Goal: Transaction & Acquisition: Purchase product/service

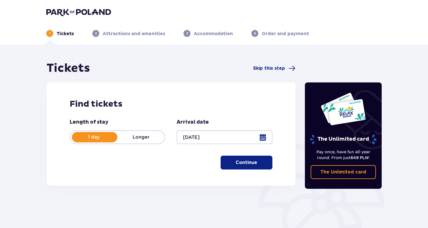
click at [252, 165] on p "Continue" at bounding box center [247, 162] width 22 height 6
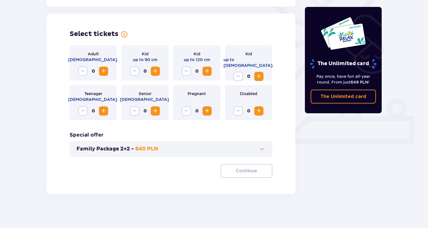
scroll to position [154, 0]
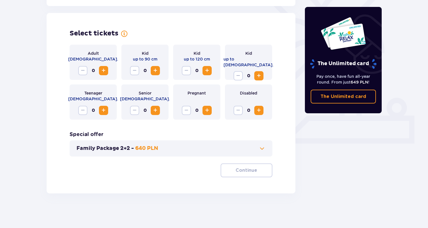
click at [104, 70] on span "Increase" at bounding box center [103, 70] width 7 height 7
click at [249, 171] on p "Continue" at bounding box center [247, 170] width 22 height 6
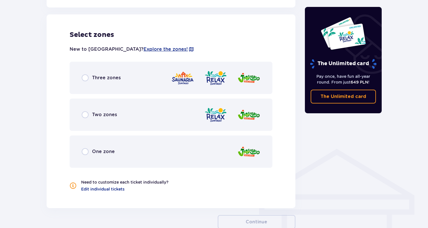
scroll to position [319, 0]
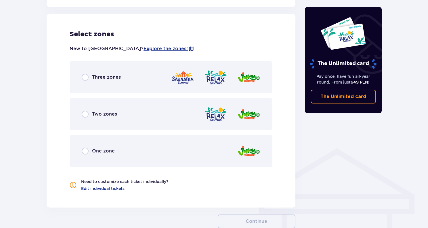
click at [95, 73] on div "Three zones" at bounding box center [171, 77] width 203 height 32
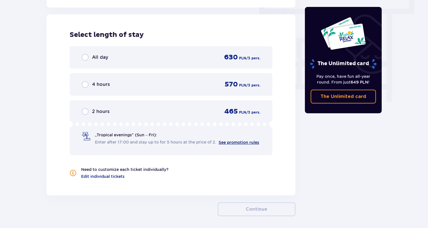
scroll to position [520, 0]
click at [106, 59] on p "All day" at bounding box center [100, 57] width 16 height 6
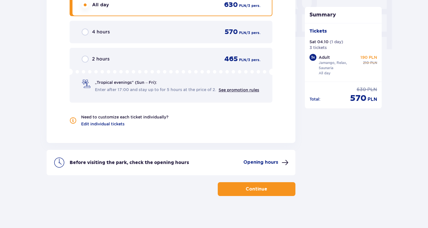
scroll to position [574, 0]
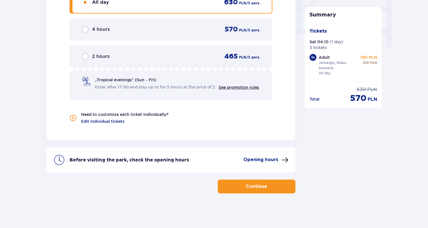
click at [260, 182] on button "Continue" at bounding box center [257, 186] width 78 height 14
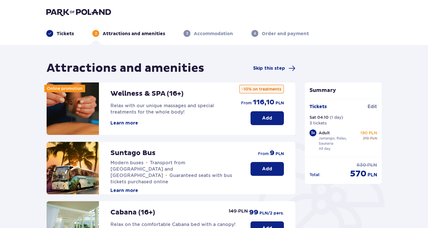
click at [124, 123] on button "Learn more" at bounding box center [125, 123] width 28 height 6
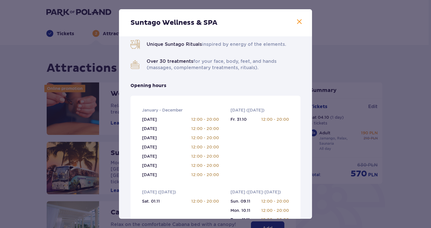
scroll to position [77, 0]
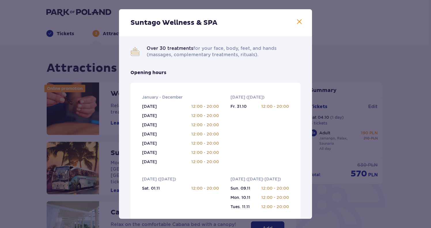
drag, startPoint x: 178, startPoint y: 129, endPoint x: 248, endPoint y: 143, distance: 70.8
click at [248, 143] on div "Passionate professionals who will help you choose treatments to your needs. Uni…" at bounding box center [215, 203] width 193 height 488
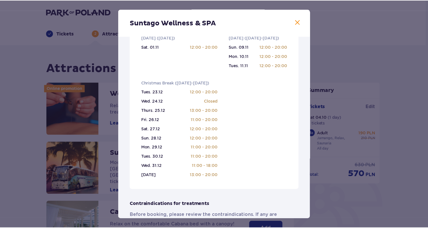
scroll to position [385, 0]
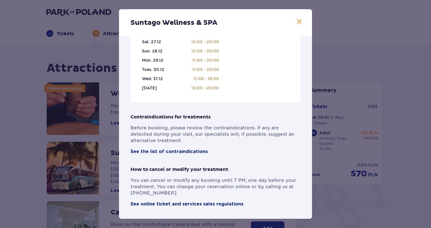
click at [41, 146] on div "Suntago Wellness & SPA Passionate professionals who will help you choose treatm…" at bounding box center [215, 114] width 431 height 228
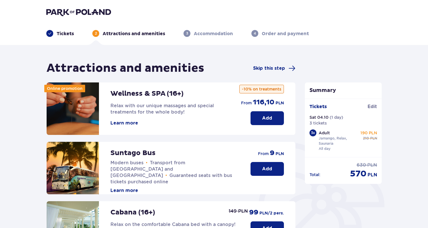
click at [272, 117] on p "Add" at bounding box center [267, 118] width 10 height 6
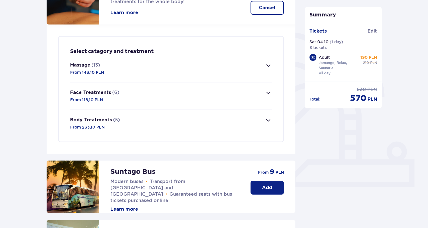
scroll to position [103, 0]
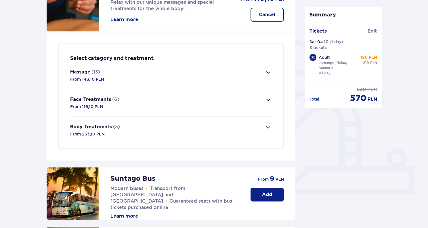
click at [269, 128] on span "button" at bounding box center [268, 126] width 7 height 7
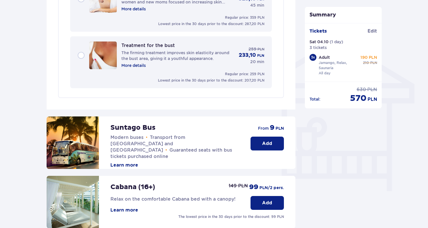
scroll to position [500, 0]
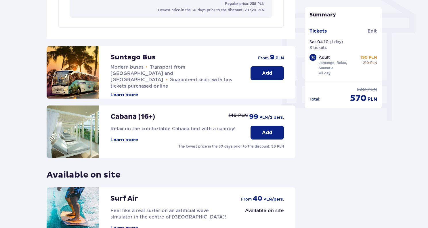
click at [253, 136] on button "Add" at bounding box center [267, 132] width 33 height 14
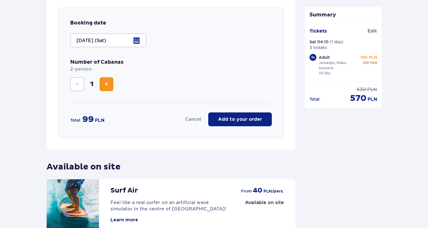
scroll to position [663, 0]
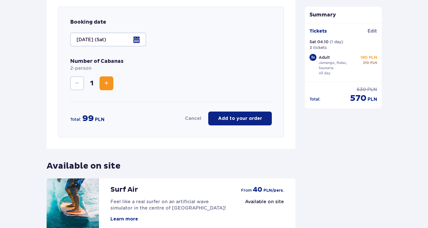
click at [109, 80] on span "Increase" at bounding box center [106, 83] width 7 height 7
click at [83, 86] on button "Decrease" at bounding box center [77, 83] width 14 height 14
click at [229, 123] on button "Add to your order" at bounding box center [240, 118] width 64 height 14
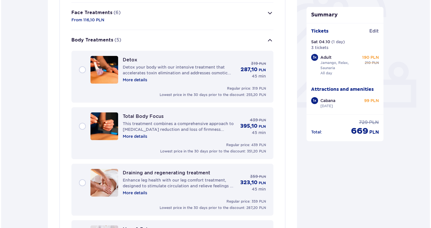
scroll to position [169, 0]
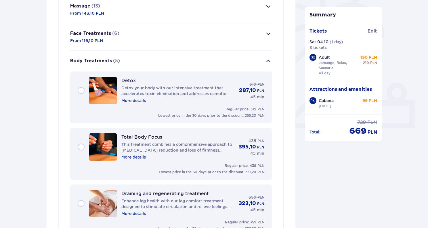
click at [132, 102] on p "More details" at bounding box center [133, 101] width 24 height 6
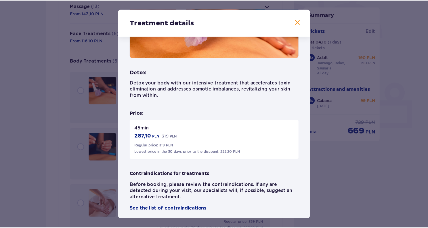
scroll to position [64, 0]
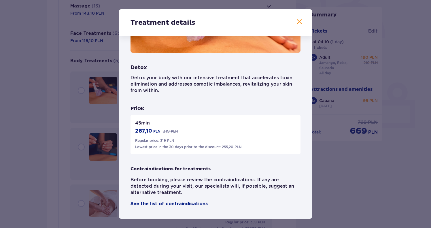
drag, startPoint x: 297, startPoint y: 22, endPoint x: 294, endPoint y: 27, distance: 6.5
click at [297, 22] on span at bounding box center [299, 21] width 7 height 7
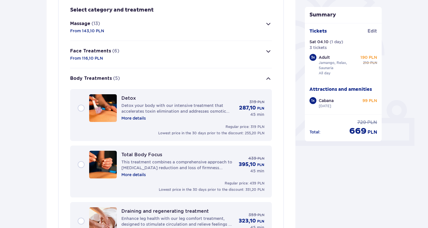
scroll to position [149, 0]
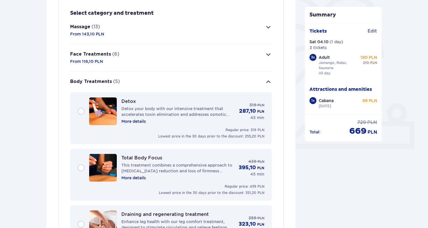
click at [268, 27] on span "button" at bounding box center [268, 27] width 7 height 7
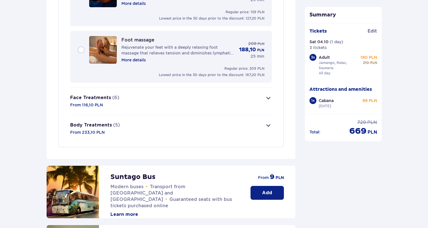
scroll to position [891, 0]
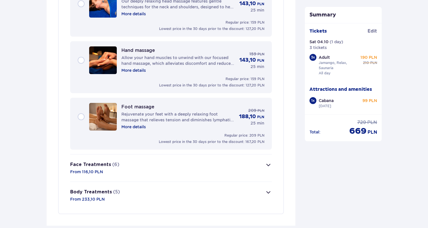
click at [269, 194] on span "button" at bounding box center [268, 192] width 7 height 7
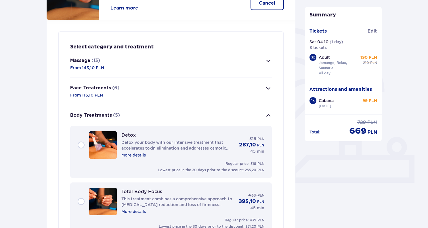
scroll to position [36, 0]
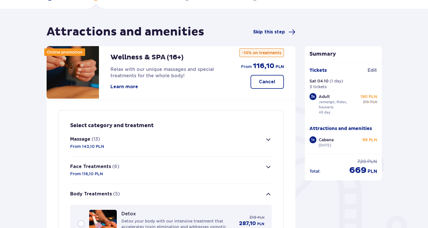
click at [184, 138] on button "Massage (13) From 143,10 PLN" at bounding box center [171, 142] width 202 height 27
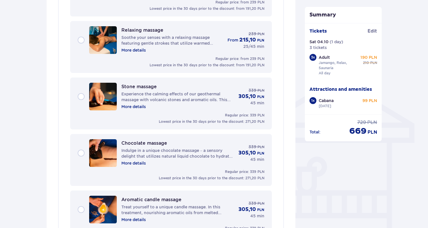
scroll to position [391, 0]
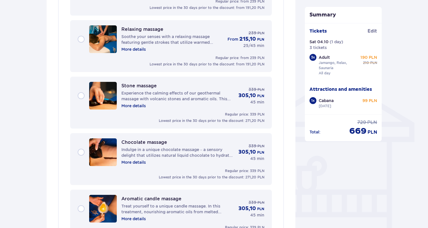
click at [139, 163] on p "More details" at bounding box center [133, 162] width 24 height 6
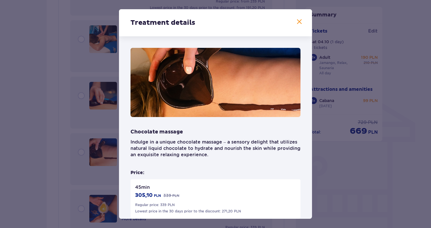
click at [296, 20] on span at bounding box center [299, 21] width 7 height 7
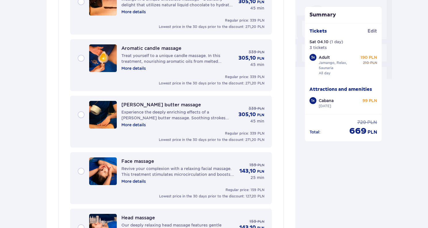
scroll to position [541, 0]
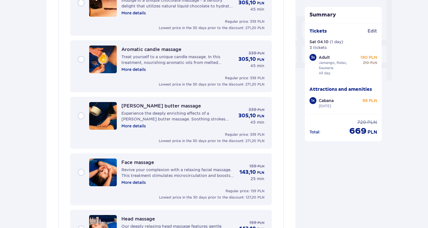
click at [202, 134] on div "Regular price: 339 PLN Lowest price in the 30 days prior to the discount: 271,2…" at bounding box center [171, 138] width 187 height 12
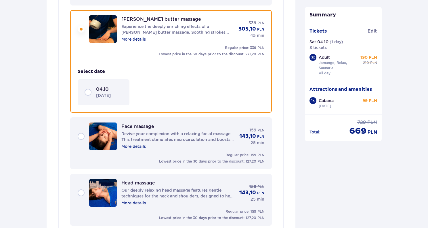
scroll to position [630, 0]
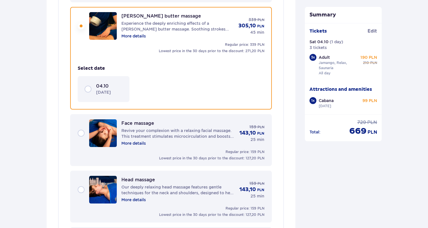
click at [89, 88] on div "04.10 [DATE]" at bounding box center [104, 89] width 38 height 12
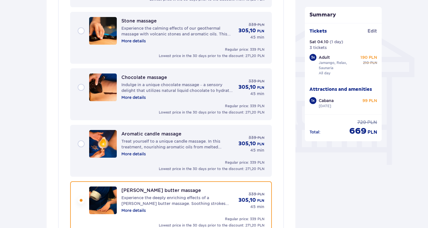
click at [172, 140] on p "Treat yourself to a unique candle massage. In this treatment, nourishing aromat…" at bounding box center [177, 144] width 113 height 12
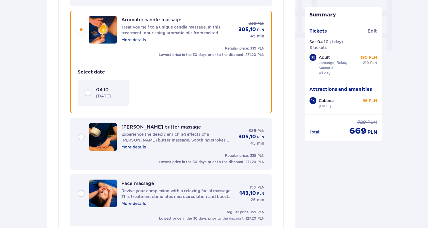
scroll to position [574, 0]
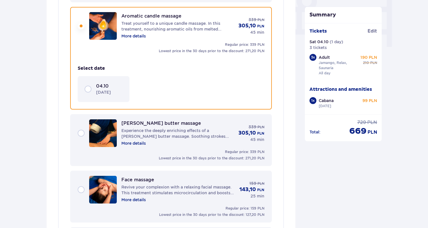
click at [103, 86] on p "04.10" at bounding box center [102, 86] width 13 height 6
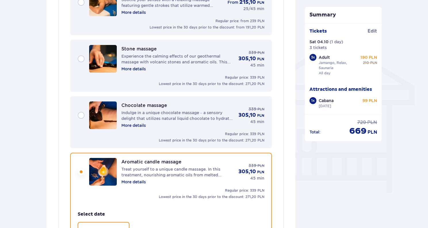
click at [159, 94] on div "Suntago massage Our signature massage inspired by the Caribbean deeply relaxes …" at bounding box center [171, 169] width 202 height 823
click at [158, 100] on div "Chocolate massage Indulge in a unique chocolate massage – a sensory delight tha…" at bounding box center [171, 122] width 202 height 52
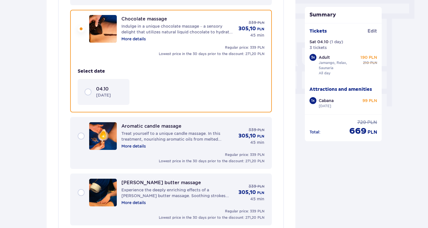
scroll to position [518, 0]
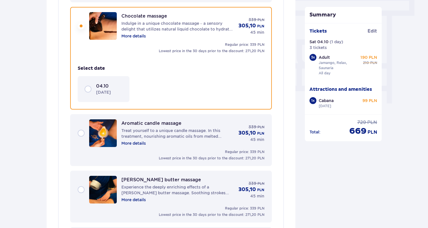
click at [106, 85] on p "04.10" at bounding box center [102, 86] width 13 height 6
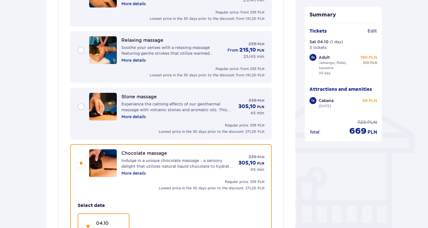
click at [156, 101] on p "Experience the calming effects of our geothermal massage with volcanic stones a…" at bounding box center [177, 107] width 113 height 12
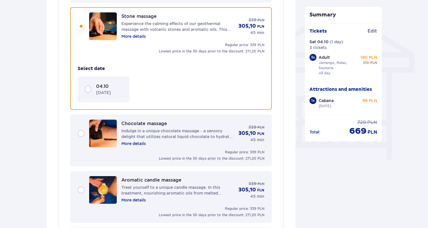
scroll to position [461, 0]
click at [91, 85] on div "04.10 [DATE]" at bounding box center [104, 89] width 38 height 12
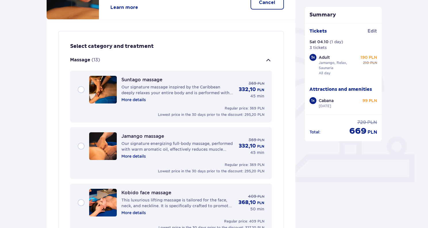
scroll to position [0, 0]
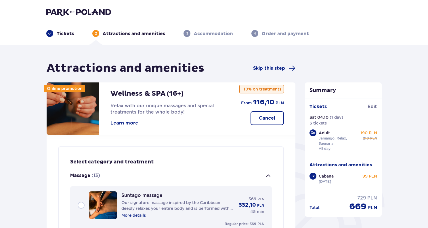
click at [64, 34] on p "Tickets" at bounding box center [65, 34] width 17 height 6
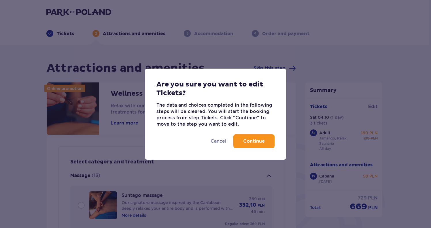
click at [255, 142] on p "Continue" at bounding box center [254, 141] width 22 height 6
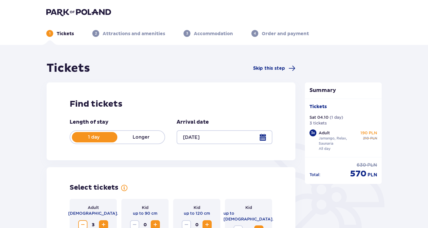
click at [269, 137] on div at bounding box center [225, 137] width 96 height 14
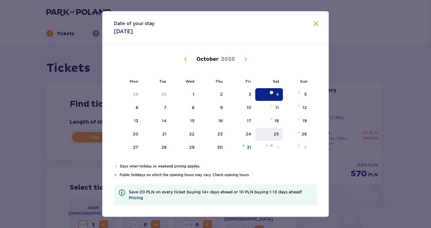
click at [262, 138] on div "25" at bounding box center [269, 134] width 28 height 13
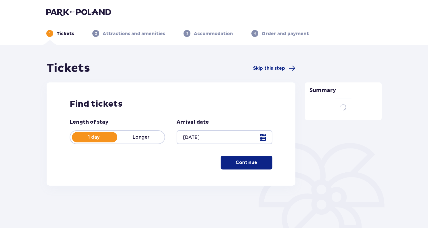
click at [274, 97] on div "Find tickets Length of stay 1 day Longer Arrival date [DATE] Continue" at bounding box center [171, 133] width 249 height 103
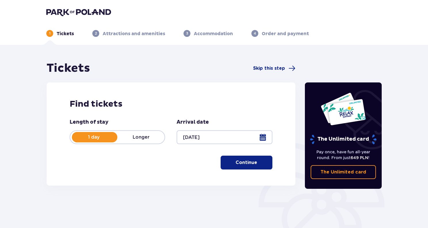
click at [221, 140] on div at bounding box center [225, 137] width 96 height 14
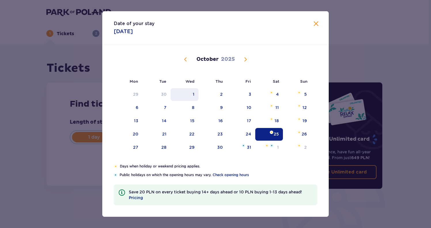
click at [191, 97] on div "1" at bounding box center [184, 94] width 28 height 13
type input "[DATE]"
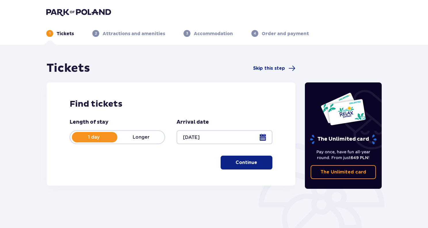
click at [251, 160] on p "Continue" at bounding box center [247, 162] width 22 height 6
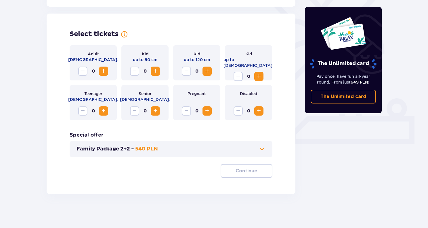
scroll to position [154, 0]
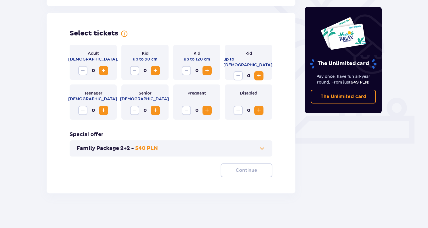
click at [105, 72] on span "Increase" at bounding box center [103, 70] width 7 height 7
click at [255, 169] on span "button" at bounding box center [258, 170] width 7 height 7
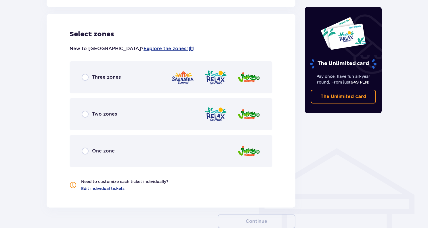
click at [90, 73] on div "Three zones" at bounding box center [171, 77] width 203 height 32
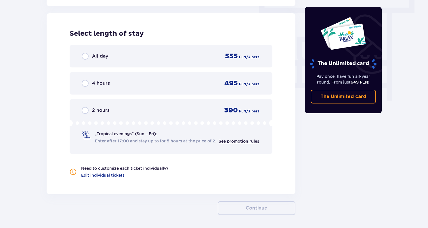
scroll to position [521, 0]
click at [131, 55] on div "All day 555 PLN / 3 pers." at bounding box center [171, 55] width 179 height 9
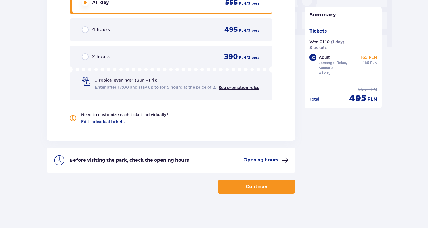
scroll to position [574, 0]
click at [256, 185] on p "Continue" at bounding box center [257, 186] width 22 height 6
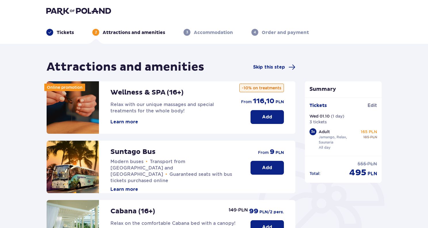
click at [267, 119] on p "Add" at bounding box center [267, 117] width 10 height 6
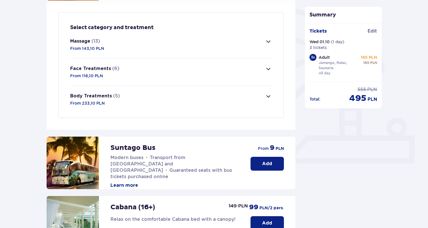
scroll to position [139, 0]
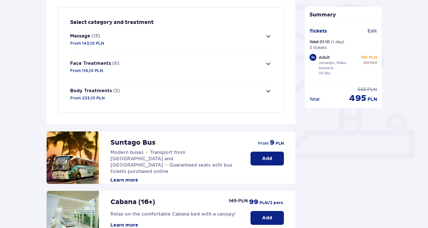
click at [268, 39] on span "button" at bounding box center [268, 36] width 7 height 7
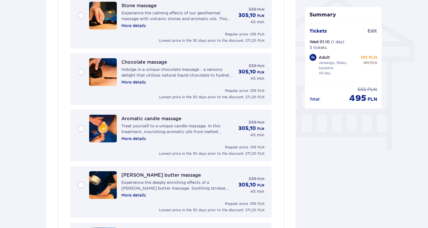
click at [84, 179] on div "[PERSON_NAME] butter massage Experience the deeply enriching effects of a [PERS…" at bounding box center [171, 185] width 187 height 28
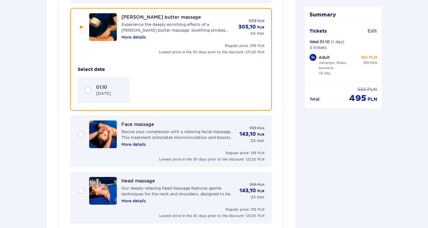
scroll to position [630, 0]
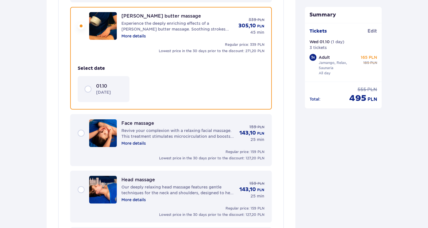
click at [108, 86] on div "01.10 [DATE]" at bounding box center [109, 89] width 26 height 12
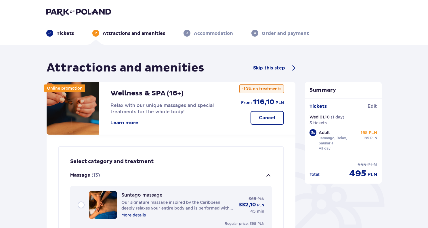
scroll to position [0, 0]
click at [66, 32] on p "Tickets" at bounding box center [65, 34] width 17 height 6
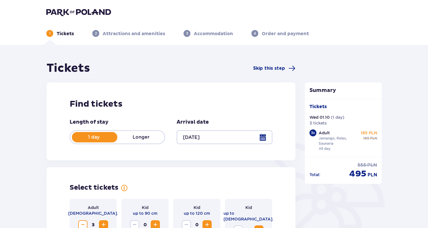
click at [261, 136] on div at bounding box center [225, 137] width 96 height 14
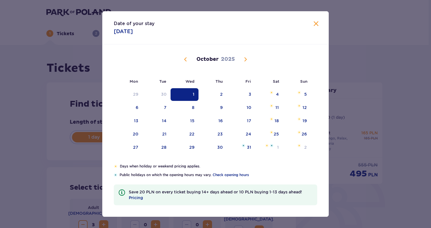
click at [186, 58] on span "Calendar" at bounding box center [185, 59] width 7 height 7
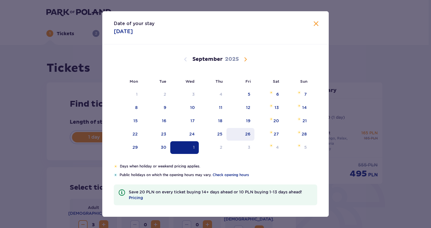
click at [248, 134] on div "26" at bounding box center [247, 134] width 5 height 6
type input "[DATE]"
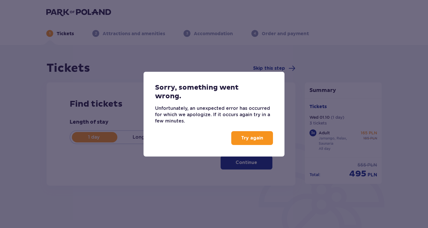
click at [253, 139] on p "Try again" at bounding box center [252, 138] width 22 height 6
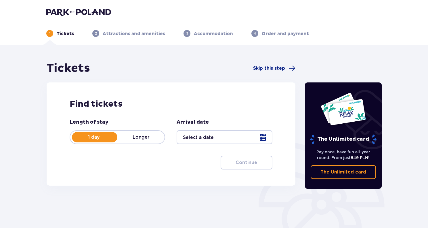
click at [236, 135] on div at bounding box center [225, 137] width 96 height 14
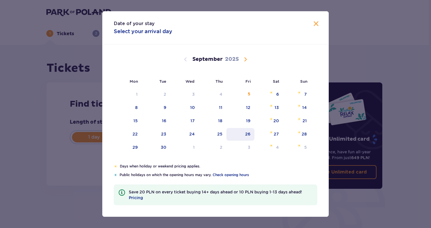
click at [250, 137] on div "26" at bounding box center [240, 134] width 28 height 13
type input "[DATE]"
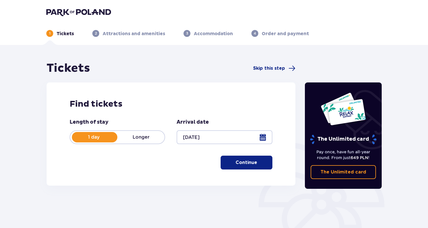
click at [241, 165] on p "Continue" at bounding box center [247, 162] width 22 height 6
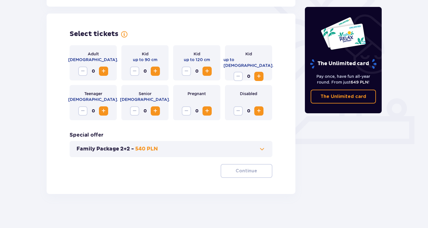
scroll to position [154, 0]
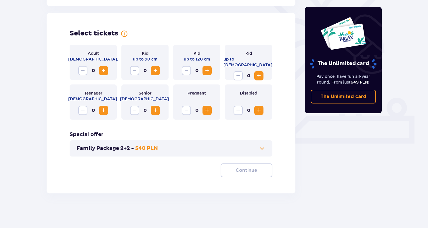
click at [102, 70] on span "Increase" at bounding box center [103, 70] width 7 height 7
click at [248, 171] on p "Continue" at bounding box center [247, 170] width 22 height 6
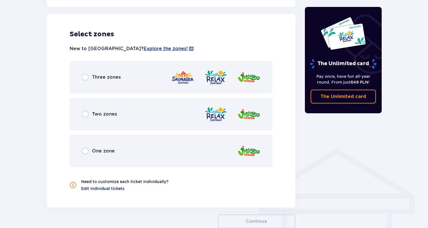
click at [110, 83] on div "Three zones" at bounding box center [171, 77] width 203 height 32
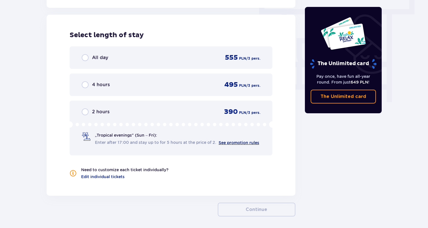
scroll to position [520, 0]
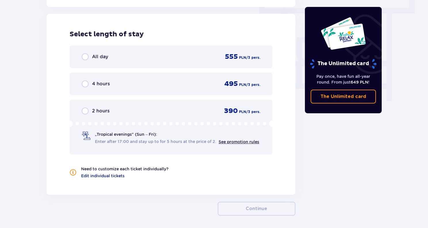
click at [93, 60] on div "All day" at bounding box center [95, 56] width 26 height 7
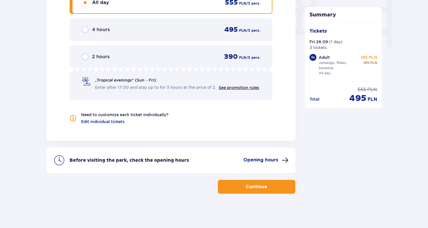
scroll to position [574, 0]
click at [261, 188] on p "Continue" at bounding box center [257, 186] width 22 height 6
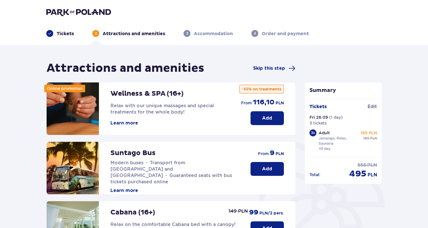
click at [263, 114] on button "Add" at bounding box center [267, 118] width 33 height 14
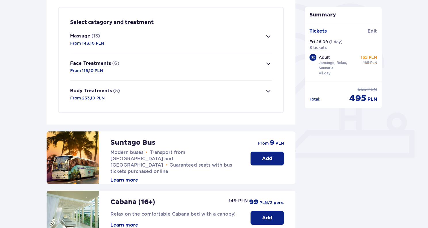
click at [96, 36] on p "(13)" at bounding box center [96, 36] width 9 height 6
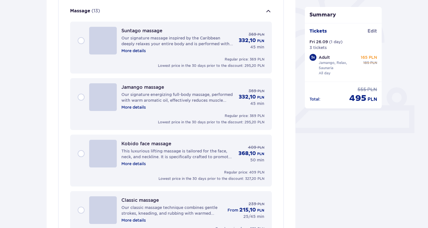
scroll to position [165, 0]
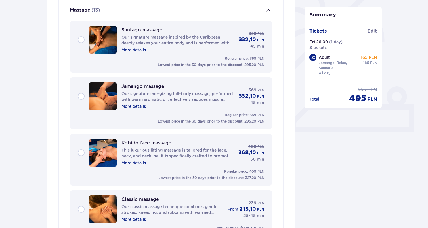
click at [139, 50] on p "More details" at bounding box center [133, 50] width 24 height 6
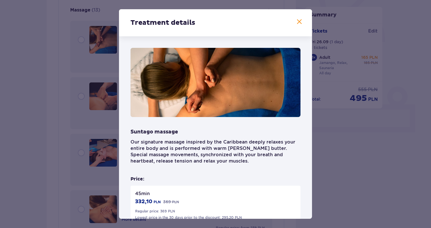
click at [304, 24] on div "Treatment details" at bounding box center [215, 22] width 193 height 27
click at [299, 24] on span at bounding box center [299, 21] width 7 height 7
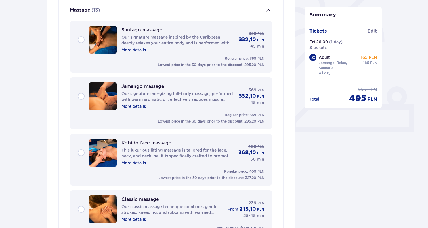
click at [99, 35] on img at bounding box center [103, 40] width 28 height 28
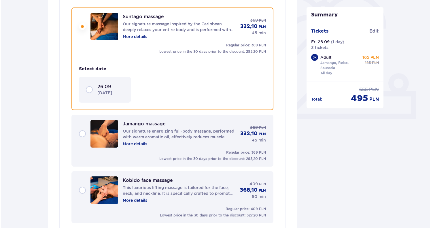
scroll to position [179, 0]
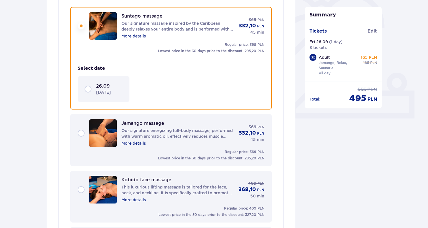
click at [115, 94] on div "26.09 Friday" at bounding box center [109, 89] width 26 height 12
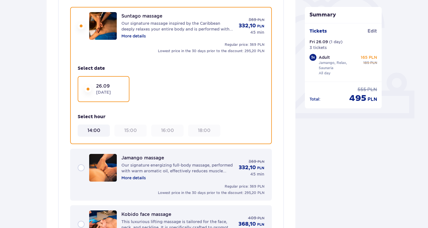
click at [106, 132] on div "14:00" at bounding box center [94, 130] width 28 height 6
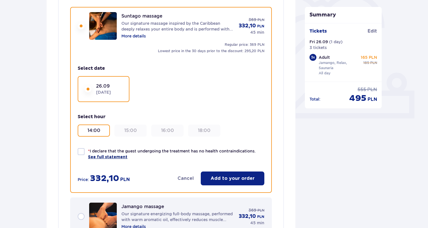
click at [104, 156] on span "See full statement" at bounding box center [107, 157] width 39 height 6
click at [142, 35] on p "More details" at bounding box center [133, 36] width 24 height 6
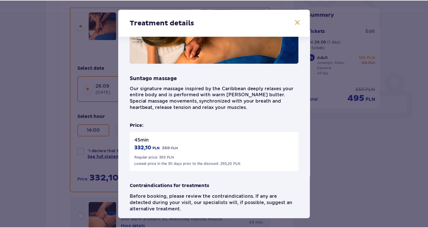
scroll to position [71, 0]
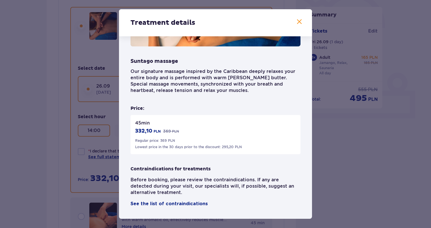
click at [299, 22] on span at bounding box center [299, 21] width 7 height 7
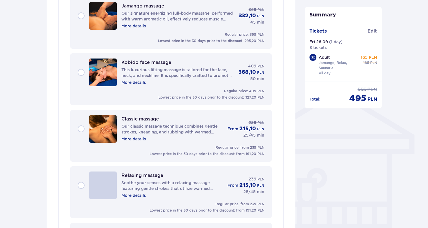
scroll to position [381, 0]
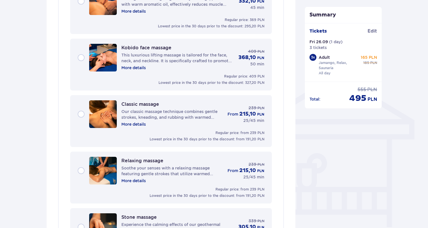
click at [108, 120] on img at bounding box center [103, 114] width 28 height 28
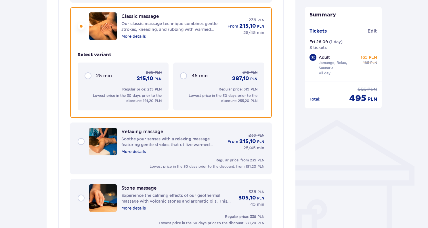
scroll to position [348, 0]
click at [220, 85] on div "45 min 319 PLN 287,10 PLN Regular price: 319 PLN Lowest price in the 30 days pr…" at bounding box center [218, 86] width 91 height 48
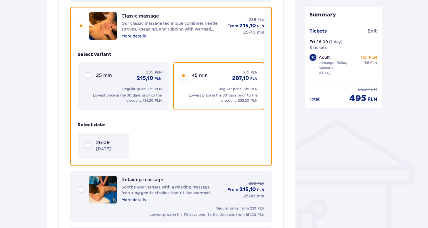
click at [126, 143] on div "26.09 Friday" at bounding box center [104, 145] width 52 height 26
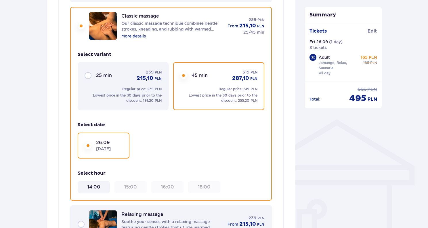
click at [104, 187] on div "14:00" at bounding box center [94, 187] width 28 height 6
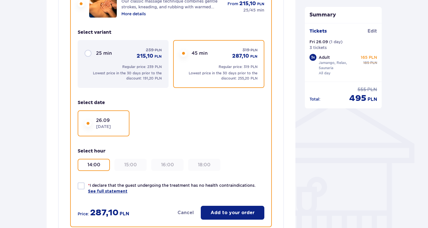
scroll to position [391, 0]
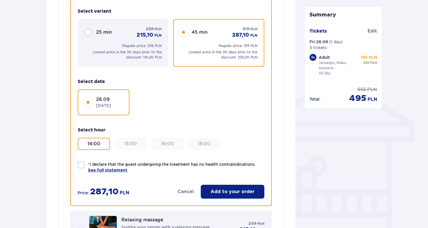
click at [111, 173] on div "* I declare that the guest undergoing the treatment has no health contraindicat…" at bounding box center [171, 179] width 187 height 37
click at [112, 170] on span "See full statement" at bounding box center [107, 170] width 39 height 6
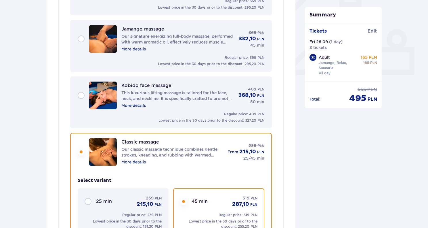
scroll to position [233, 0]
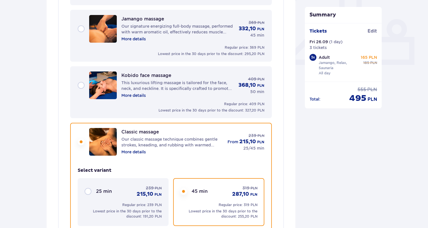
click at [125, 153] on p "More details" at bounding box center [133, 152] width 24 height 6
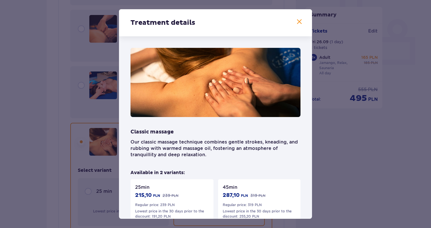
click at [299, 22] on span at bounding box center [299, 21] width 7 height 7
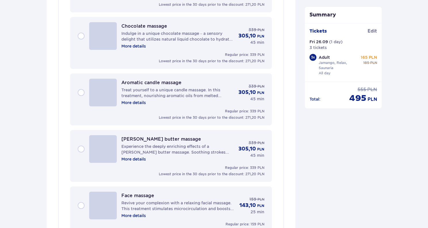
scroll to position [708, 0]
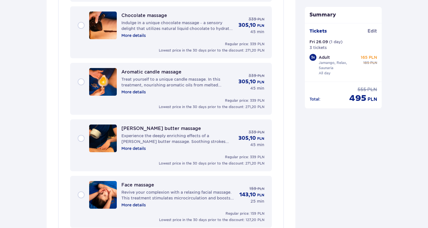
click at [167, 145] on div "Shea butter massage Experience the deeply enriching effects of a shea butter ma…" at bounding box center [177, 138] width 113 height 26
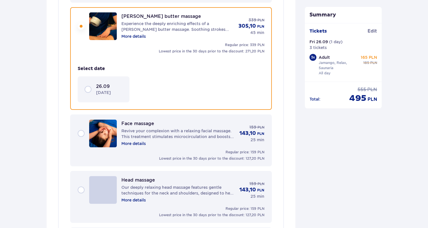
scroll to position [630, 0]
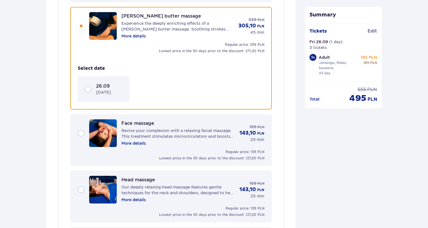
click at [98, 87] on p "26.09" at bounding box center [103, 86] width 14 height 6
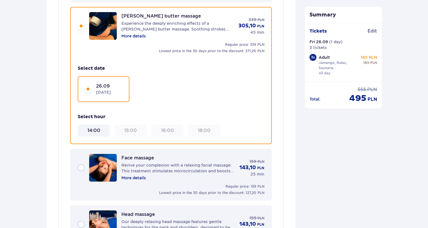
click at [95, 132] on 14\ "14:00" at bounding box center [93, 130] width 13 height 6
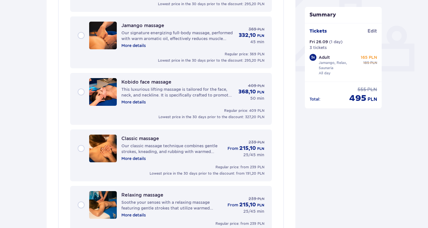
scroll to position [173, 0]
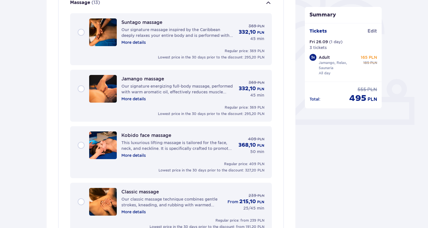
click at [125, 43] on p "More details" at bounding box center [133, 42] width 24 height 6
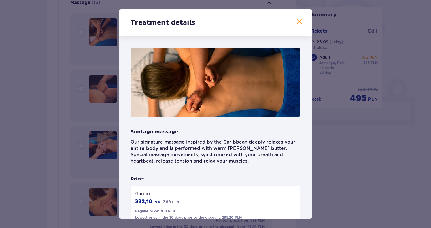
click at [296, 26] on div "Treatment details" at bounding box center [215, 22] width 193 height 27
click at [296, 22] on span at bounding box center [299, 21] width 7 height 7
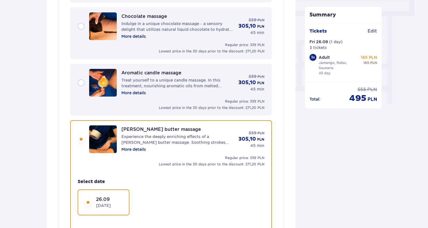
scroll to position [543, 0]
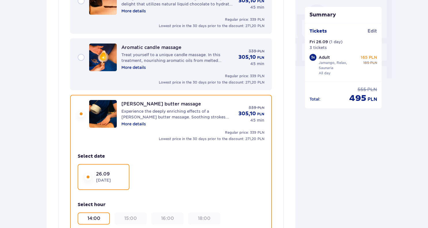
click at [136, 123] on p "More details" at bounding box center [133, 124] width 24 height 6
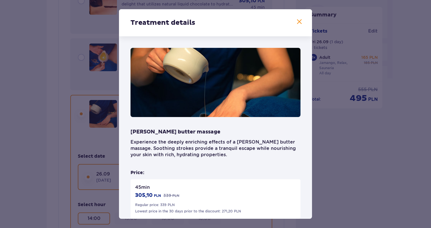
click at [351, 172] on div "Treatment details Shea butter massage Experience the deeply enriching effects o…" at bounding box center [215, 114] width 431 height 228
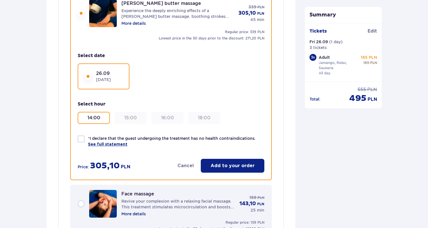
scroll to position [659, 0]
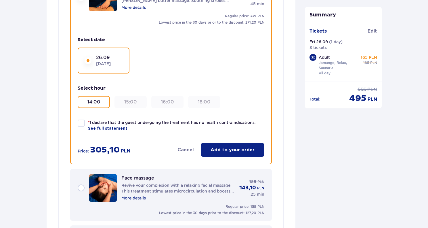
click at [80, 124] on div at bounding box center [81, 122] width 7 height 7
checkbox input "true"
click at [229, 149] on p "Add to your order" at bounding box center [233, 150] width 44 height 6
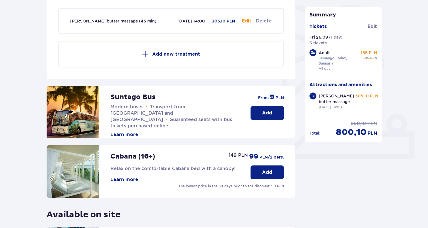
scroll to position [245, 0]
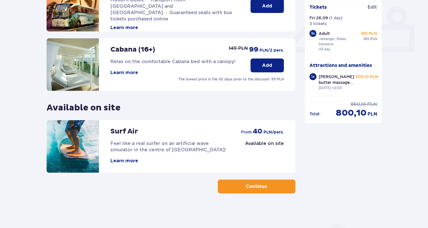
click at [266, 184] on span "button" at bounding box center [268, 186] width 7 height 7
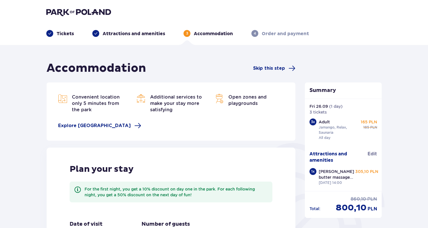
click at [131, 35] on p "Attractions and amenities" at bounding box center [134, 34] width 62 height 6
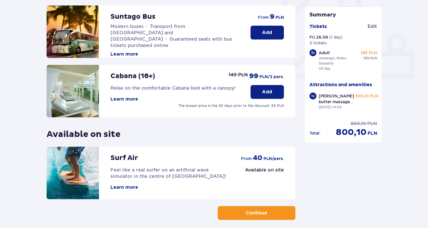
scroll to position [245, 0]
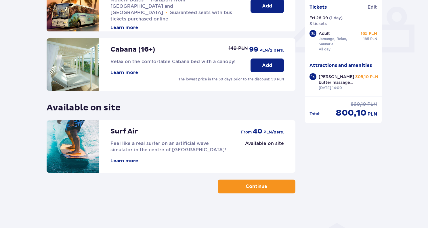
click at [269, 66] on p "Add" at bounding box center [267, 65] width 10 height 6
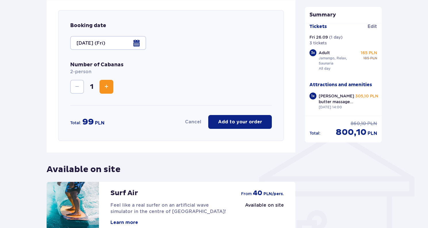
scroll to position [340, 0]
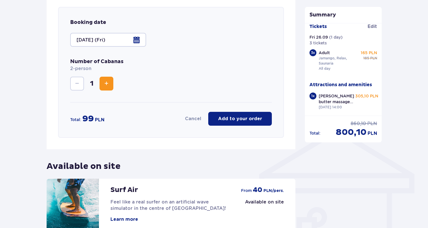
click at [233, 120] on p "Add to your order" at bounding box center [240, 118] width 44 height 6
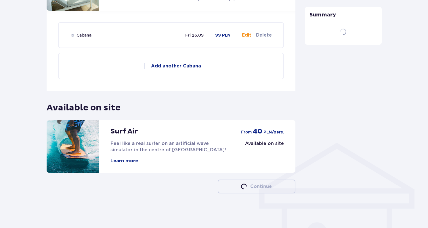
scroll to position [325, 0]
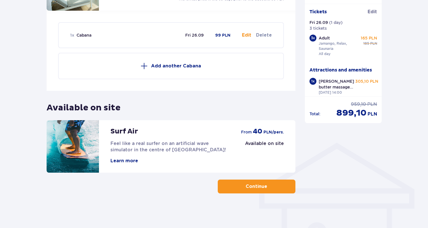
click at [269, 189] on span "button" at bounding box center [268, 186] width 7 height 7
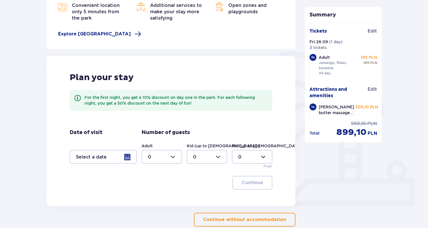
scroll to position [101, 0]
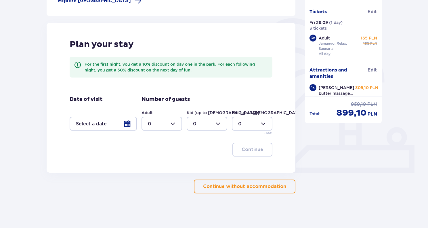
click at [248, 185] on p "Continue without accommodation" at bounding box center [244, 186] width 83 height 6
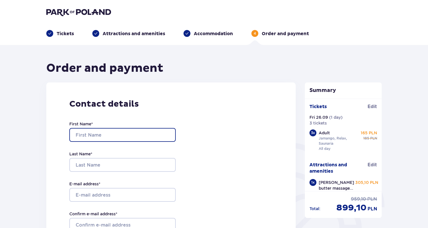
click at [129, 132] on input "First Name *" at bounding box center [122, 135] width 106 height 14
type input "Aleksandra"
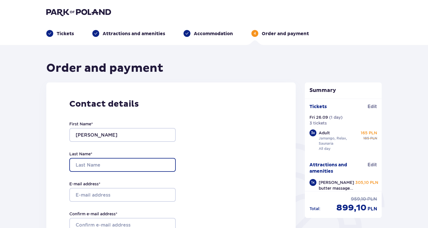
type input "Kiercul"
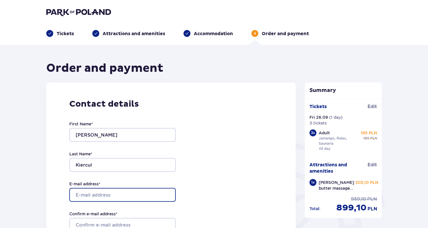
type input "kiercul.aleksandra@gmail.com"
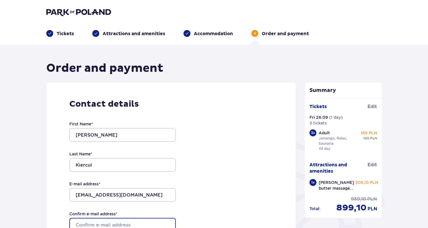
type input "kiercul.aleksandra@gmail.com"
type input "570508803"
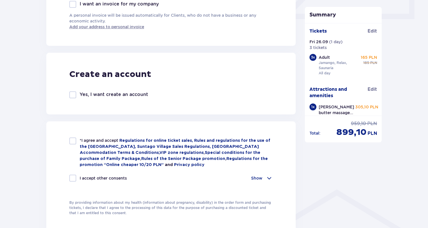
scroll to position [279, 0]
click at [69, 142] on div at bounding box center [72, 140] width 7 height 7
checkbox input "true"
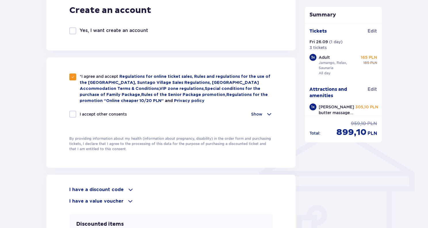
scroll to position [346, 0]
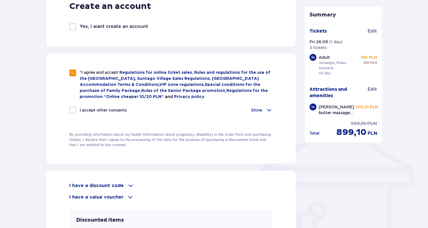
click at [264, 108] on div "Show" at bounding box center [262, 109] width 22 height 7
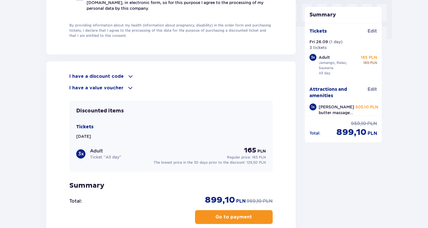
scroll to position [591, 0]
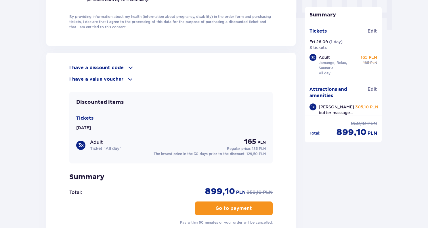
click at [124, 66] on div "I have a discount code" at bounding box center [170, 67] width 203 height 7
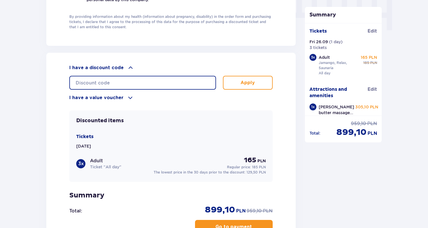
click at [162, 78] on input "text" at bounding box center [142, 83] width 147 height 14
type input "MORTALCIO20"
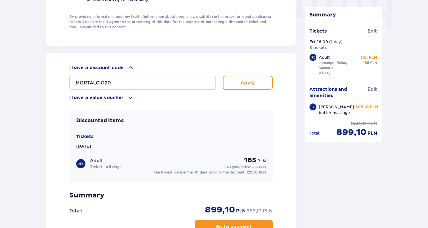
click at [258, 79] on button "Apply" at bounding box center [248, 83] width 50 height 14
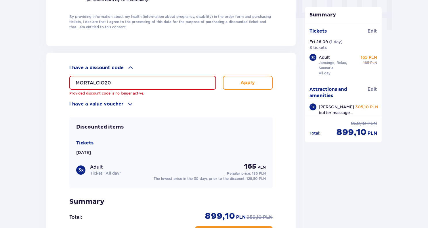
click at [155, 80] on input "MORTALCIO20" at bounding box center [142, 83] width 147 height 14
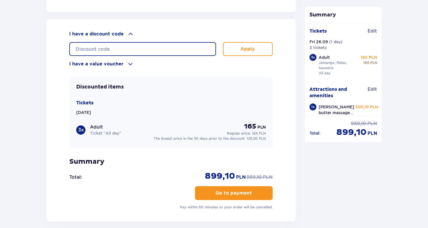
scroll to position [648, 0]
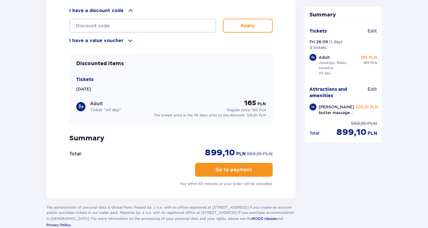
click at [237, 167] on p "Go to payment" at bounding box center [234, 169] width 37 height 6
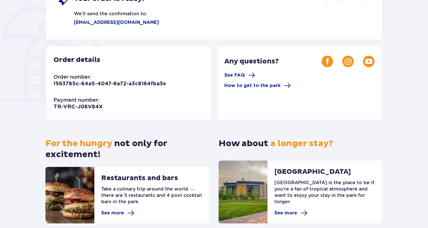
scroll to position [126, 0]
